Goal: Consume media (video, audio)

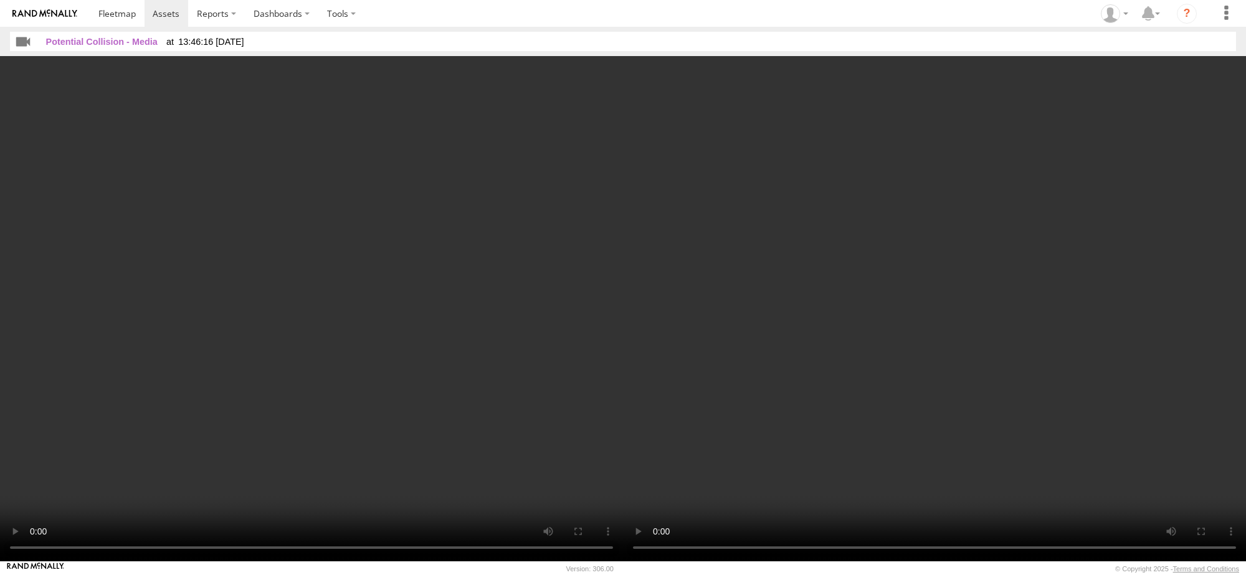
click at [360, 262] on video at bounding box center [311, 308] width 623 height 505
click at [484, 299] on video at bounding box center [311, 308] width 623 height 505
click at [340, 274] on video at bounding box center [311, 308] width 623 height 505
click at [331, 254] on video at bounding box center [311, 308] width 623 height 505
click at [368, 312] on video at bounding box center [311, 308] width 623 height 505
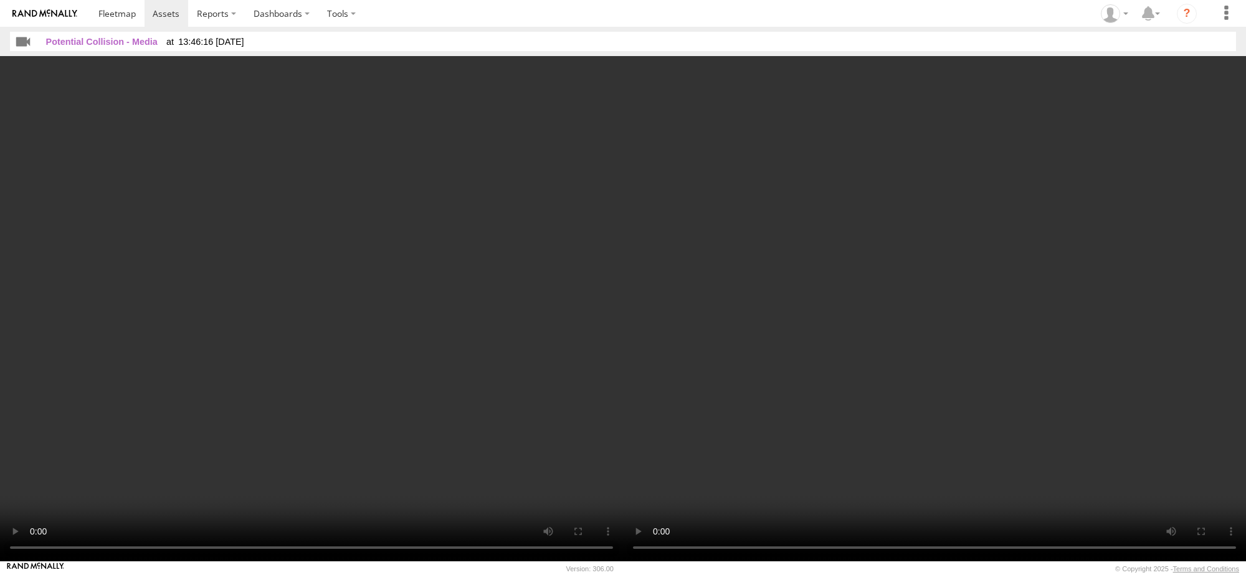
click at [372, 267] on video at bounding box center [311, 308] width 623 height 505
click at [350, 368] on video at bounding box center [311, 308] width 623 height 505
click at [390, 326] on video at bounding box center [311, 308] width 623 height 505
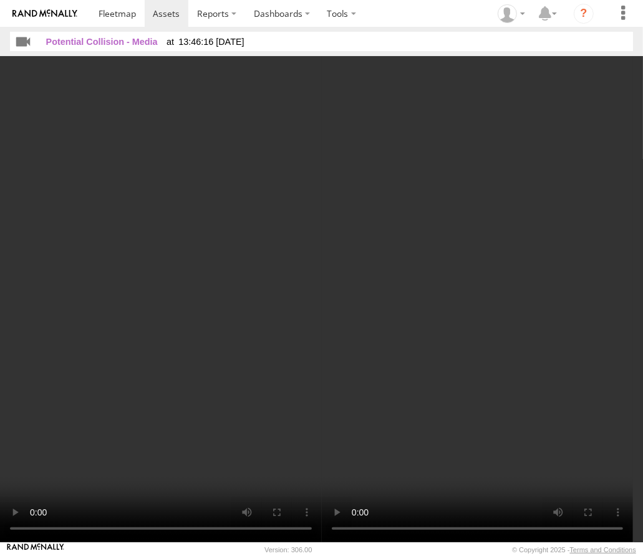
drag, startPoint x: 166, startPoint y: 295, endPoint x: 761, endPoint y: 199, distance: 602.8
click at [643, 199] on html at bounding box center [321, 278] width 643 height 556
click at [134, 343] on video at bounding box center [161, 299] width 322 height 486
click at [162, 284] on video at bounding box center [161, 299] width 322 height 486
drag, startPoint x: 208, startPoint y: 290, endPoint x: 748, endPoint y: 218, distance: 545.8
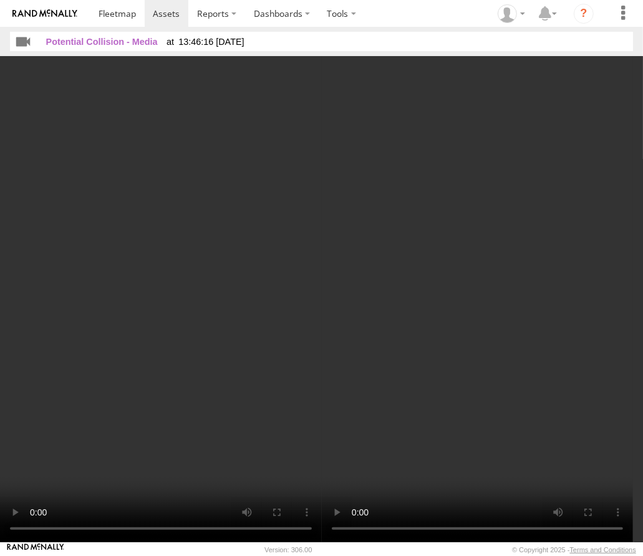
click at [643, 218] on html at bounding box center [321, 278] width 643 height 556
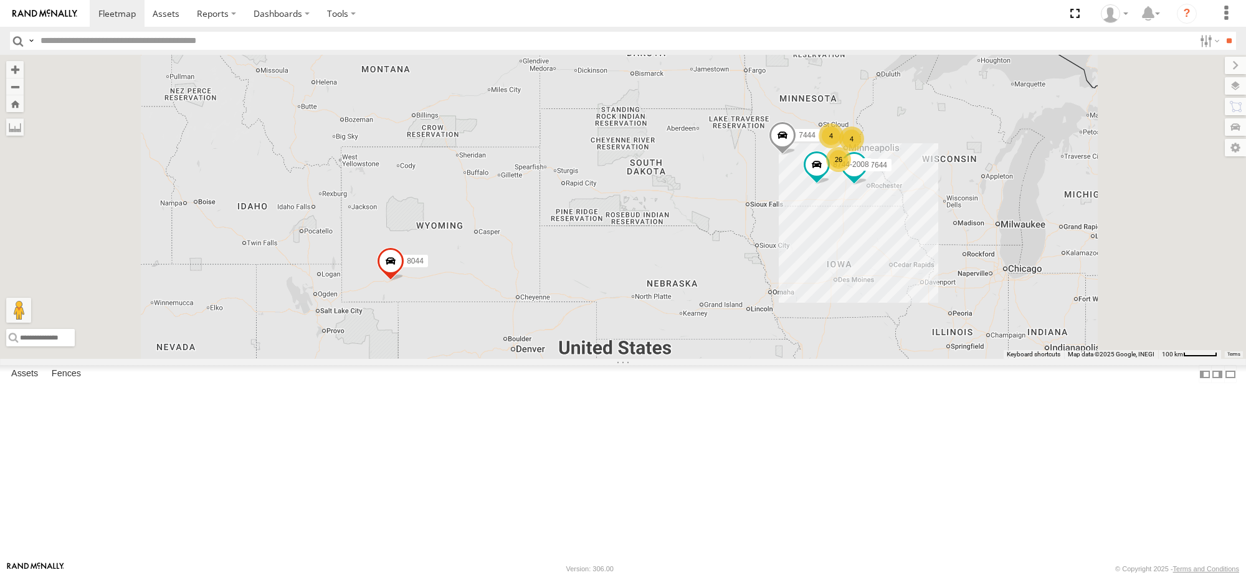
scroll to position [703, 0]
click at [0, 0] on link at bounding box center [0, 0] width 0 height 0
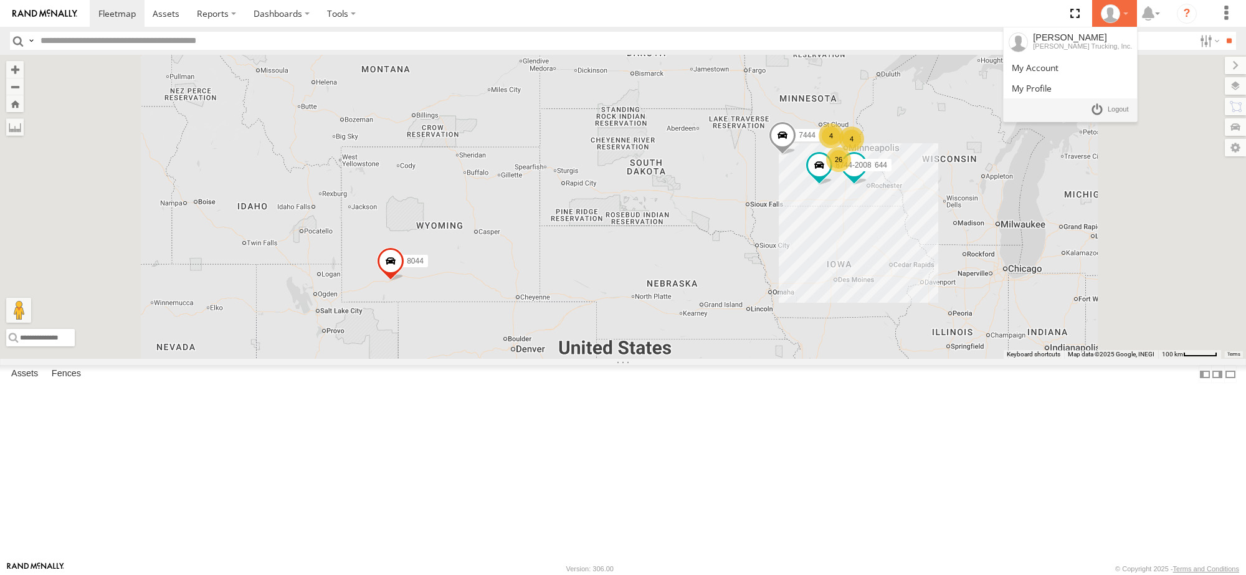
click at [1123, 17] on div at bounding box center [1115, 13] width 36 height 19
click at [1108, 112] on span at bounding box center [1118, 110] width 21 height 14
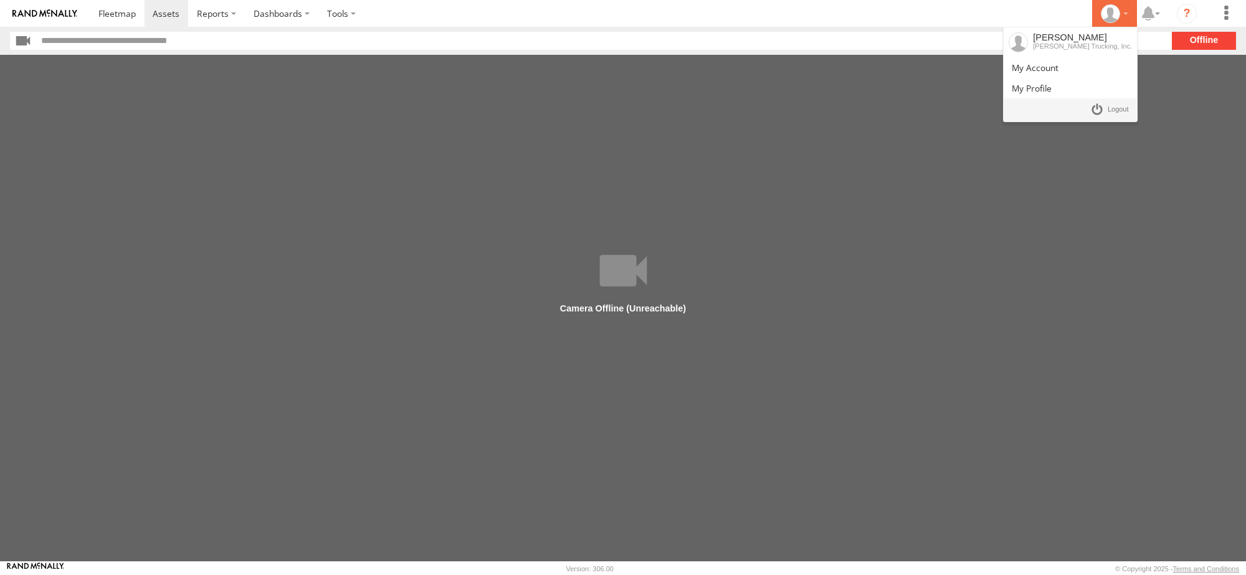
click at [1129, 13] on div at bounding box center [1115, 13] width 36 height 19
click at [1106, 115] on link at bounding box center [1110, 110] width 46 height 18
